Goal: Obtain resource: Obtain resource

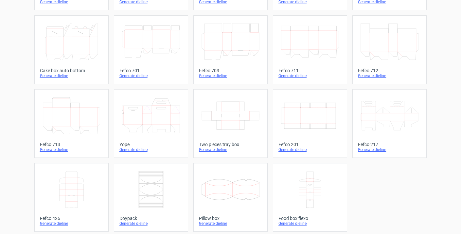
scroll to position [175, 0]
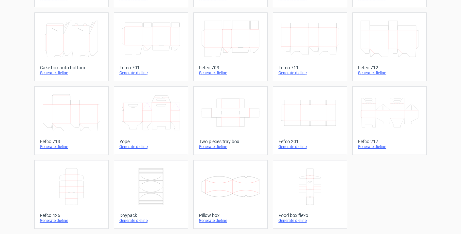
click at [71, 186] on icon at bounding box center [72, 186] width 58 height 37
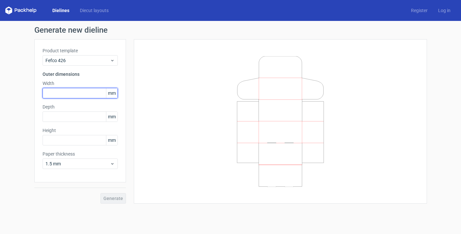
click at [63, 93] on input "text" at bounding box center [80, 93] width 75 height 10
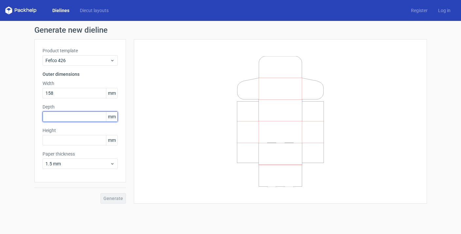
click at [64, 116] on input "text" at bounding box center [80, 116] width 75 height 10
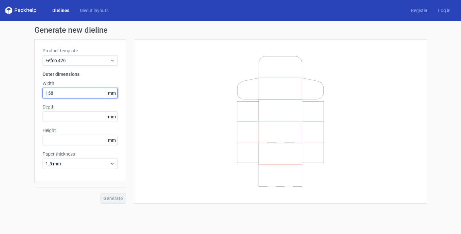
drag, startPoint x: 26, startPoint y: 95, endPoint x: 22, endPoint y: 95, distance: 4.3
click at [22, 95] on div "Generate new dieline Product template Fefco 426 Outer dimensions Width 158 mm D…" at bounding box center [230, 115] width 461 height 188
type input "135"
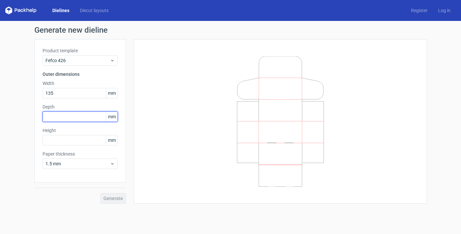
click at [54, 115] on input "text" at bounding box center [80, 116] width 75 height 10
type input "100"
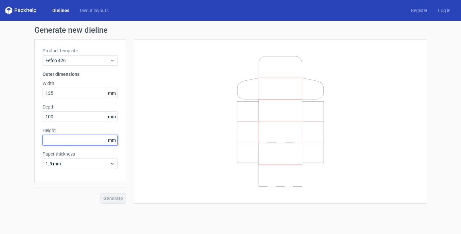
click at [60, 145] on input "text" at bounding box center [80, 140] width 75 height 10
type input "65"
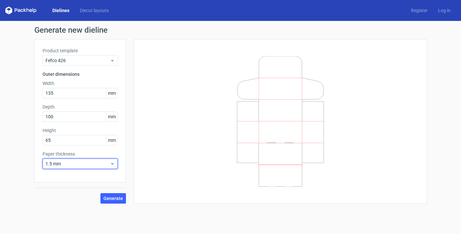
click at [72, 161] on span "1.5 mm" at bounding box center [77, 164] width 64 height 7
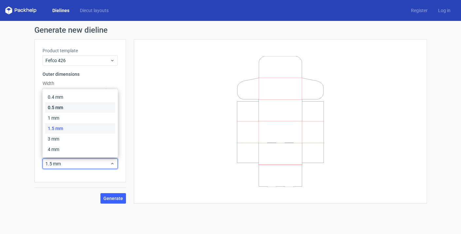
click at [64, 105] on div "0.5 mm" at bounding box center [80, 107] width 70 height 10
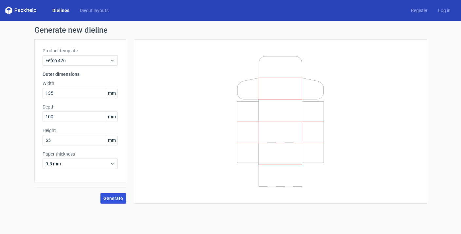
click at [114, 198] on span "Generate" at bounding box center [113, 198] width 20 height 5
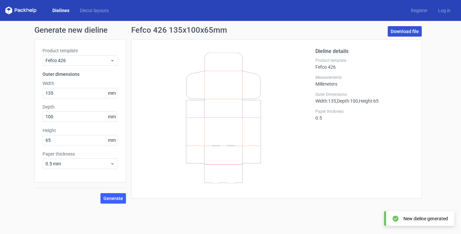
click at [409, 29] on link "Download file" at bounding box center [404, 31] width 34 height 10
